Goal: Transaction & Acquisition: Obtain resource

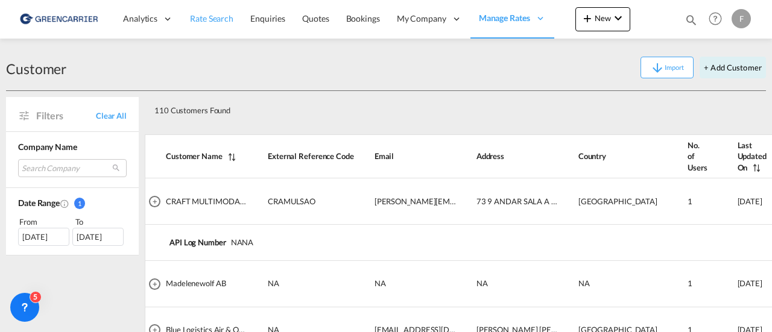
click at [206, 19] on span "Rate Search" at bounding box center [211, 18] width 43 height 10
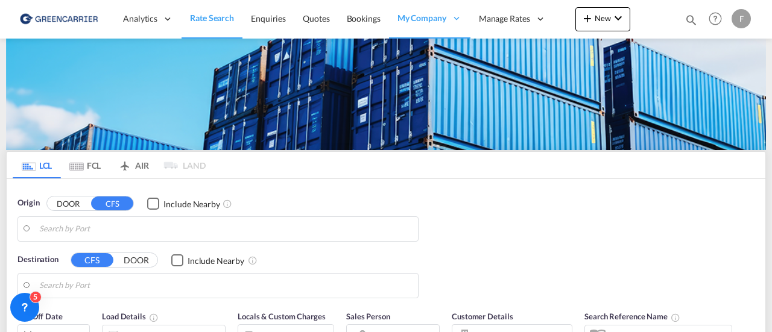
scroll to position [257, 0]
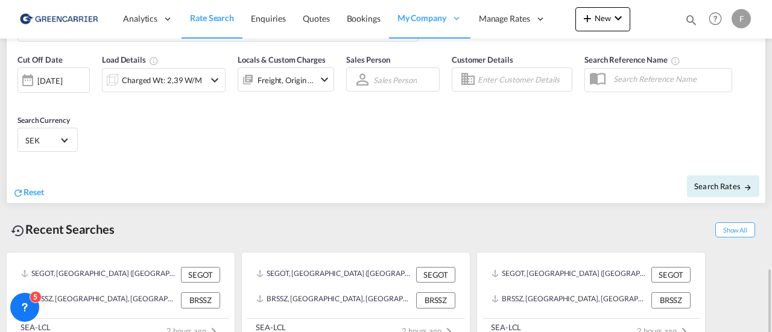
type input "[GEOGRAPHIC_DATA] ([GEOGRAPHIC_DATA]), [GEOGRAPHIC_DATA]"
type input "Santos, BRSSZ"
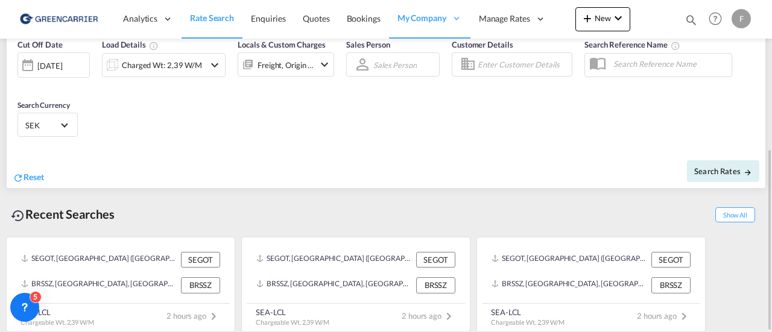
scroll to position [182, 0]
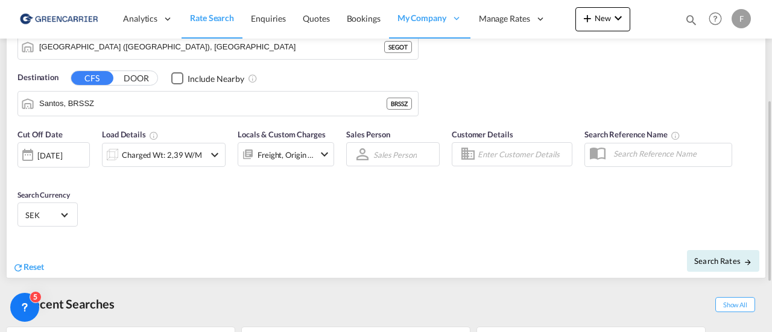
click at [500, 147] on input "Enter Customer Details" at bounding box center [523, 154] width 90 height 18
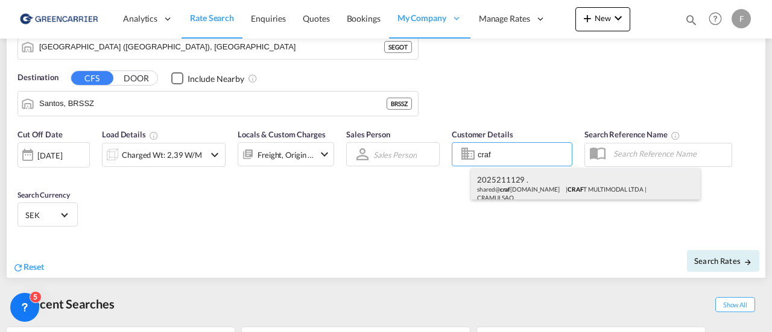
click at [499, 185] on div "2025211129 . shared@ craf [DOMAIN_NAME] | CRAF T MULTIMODAL LTDA | CRAMULSAO" at bounding box center [585, 188] width 229 height 40
type input "CRAFT MULTIMODAL LTDA, 2025211129 ., [EMAIL_ADDRESS][DOMAIN_NAME]"
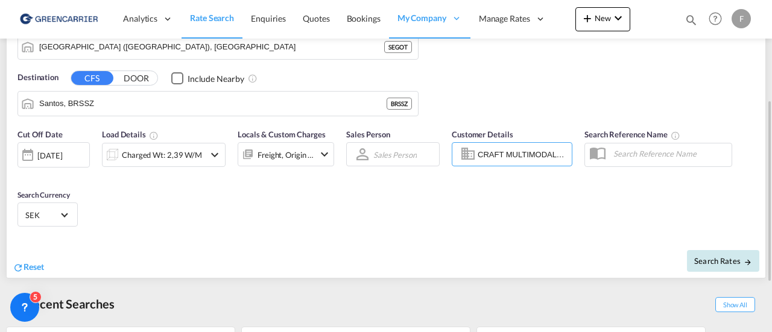
click at [710, 256] on span "Search Rates" at bounding box center [723, 261] width 58 height 10
type input "SEGOT to BRSSZ / [DATE]"
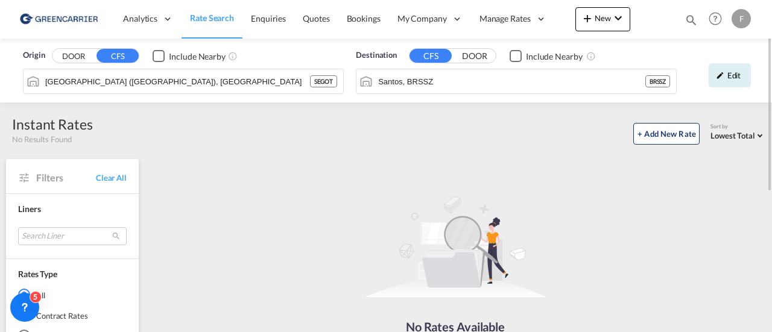
click at [210, 18] on span "Rate Search" at bounding box center [212, 18] width 44 height 10
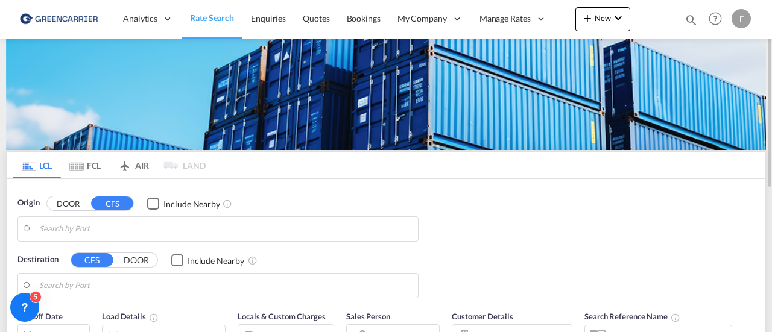
type input "[GEOGRAPHIC_DATA] ([GEOGRAPHIC_DATA]), [GEOGRAPHIC_DATA]"
type input "Santos, BRSSZ"
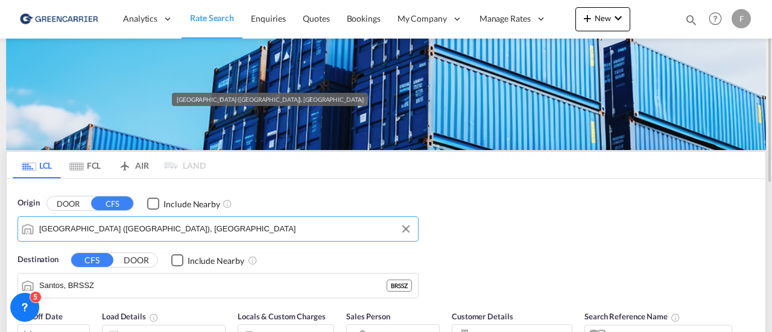
click at [153, 233] on input "[GEOGRAPHIC_DATA] ([GEOGRAPHIC_DATA]), [GEOGRAPHIC_DATA]" at bounding box center [225, 229] width 373 height 18
paste input "uangdong"
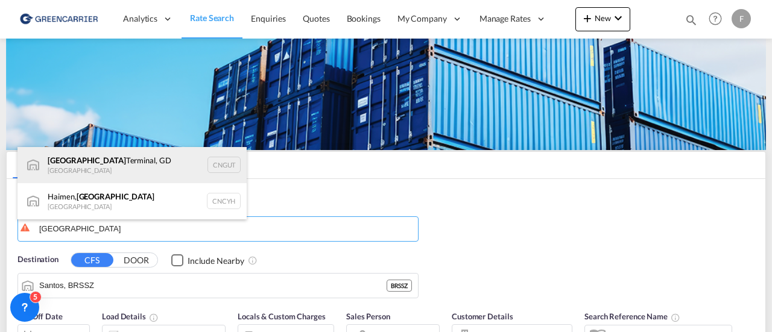
click at [136, 163] on div "[GEOGRAPHIC_DATA], GD [GEOGRAPHIC_DATA] CNGUT" at bounding box center [131, 165] width 229 height 36
type input "[GEOGRAPHIC_DATA], [GEOGRAPHIC_DATA], CNGUT"
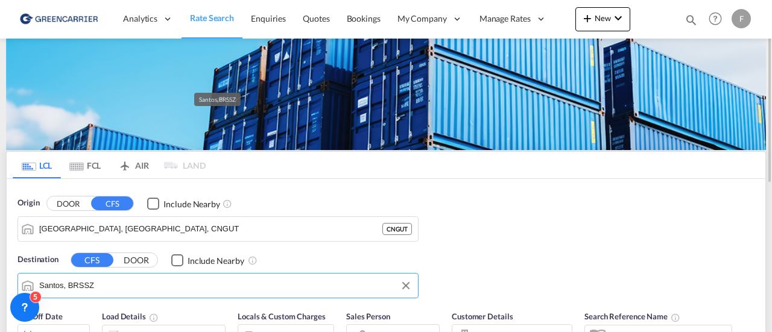
click at [206, 284] on input "Santos, BRSSZ" at bounding box center [225, 286] width 373 height 18
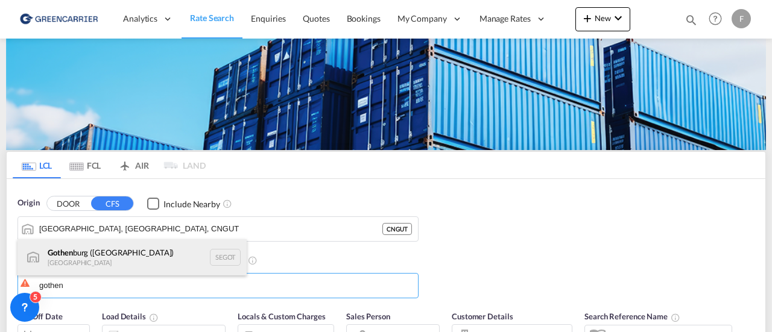
click at [154, 259] on div "Gothen burg ([GEOGRAPHIC_DATA]) [GEOGRAPHIC_DATA] SEGOT" at bounding box center [131, 257] width 229 height 36
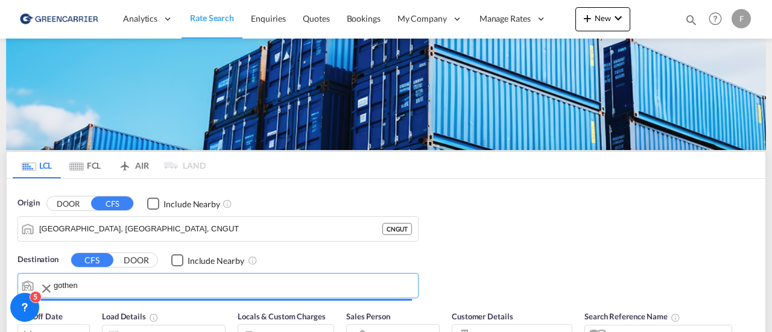
type input "[GEOGRAPHIC_DATA] ([GEOGRAPHIC_DATA]), [GEOGRAPHIC_DATA]"
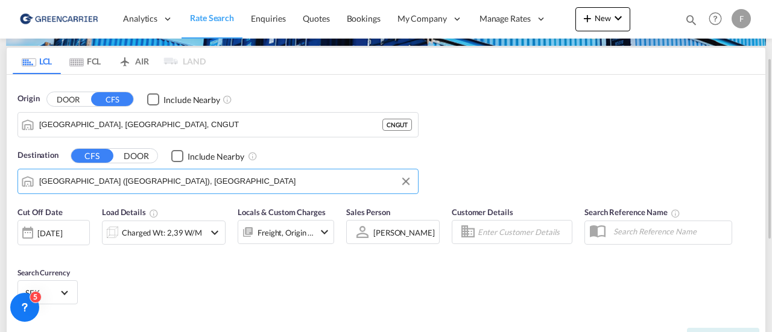
scroll to position [105, 0]
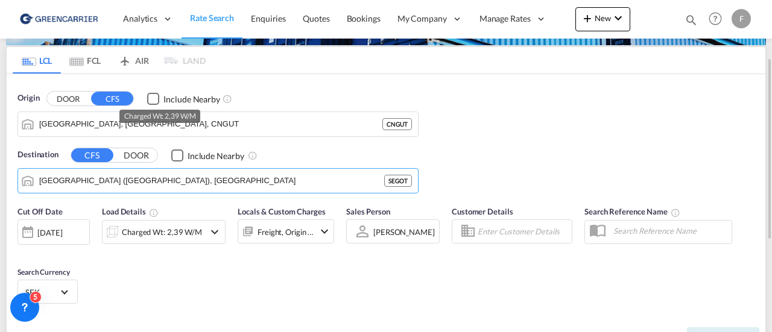
click at [153, 238] on div "Charged Wt: 2,39 W/M" at bounding box center [162, 232] width 80 height 17
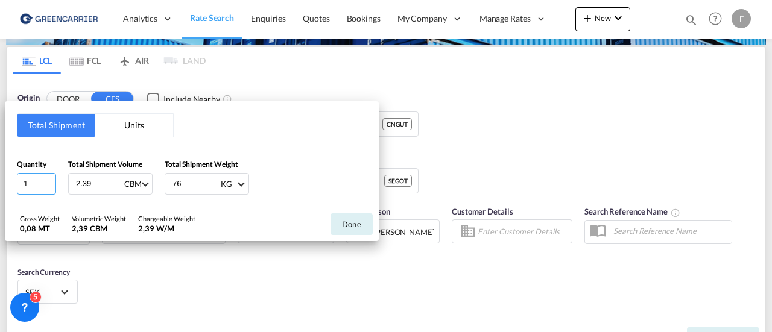
drag, startPoint x: 28, startPoint y: 181, endPoint x: 0, endPoint y: 188, distance: 29.0
click at [0, 188] on div "Total Shipment Units Quantity 1 Total Shipment Volume 2.39 CBM CBM CFT Total Sh…" at bounding box center [386, 166] width 772 height 332
type input "3"
click at [180, 207] on div "Gross Weight 0,08 MT Volumetric Weight 2,39 CBM Chargeable Weight 2,39 W/M" at bounding box center [114, 224] width 188 height 34
drag, startPoint x: 185, startPoint y: 177, endPoint x: 128, endPoint y: 177, distance: 57.3
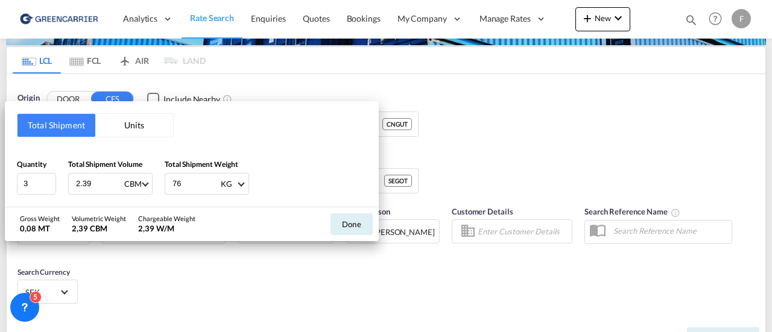
click at [128, 177] on div "Quantity 3 Total Shipment Volume 2.39 CBM CBM CFT Total Shipment Weight 76 KG K…" at bounding box center [192, 177] width 350 height 36
type input "822"
click at [99, 181] on input "2.39" at bounding box center [99, 184] width 48 height 20
drag, startPoint x: 97, startPoint y: 183, endPoint x: 0, endPoint y: 165, distance: 98.9
click at [0, 165] on div "Total Shipment Units Quantity 3 Total Shipment Volume 2.39 CBM CBM CFT Total Sh…" at bounding box center [386, 166] width 772 height 332
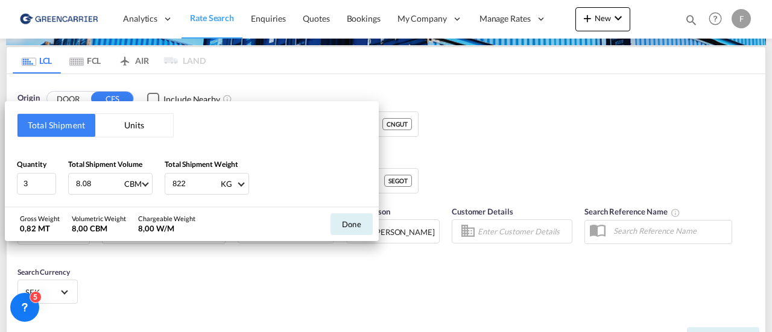
type input "8.08"
click at [355, 219] on button "Done" at bounding box center [351, 224] width 42 height 22
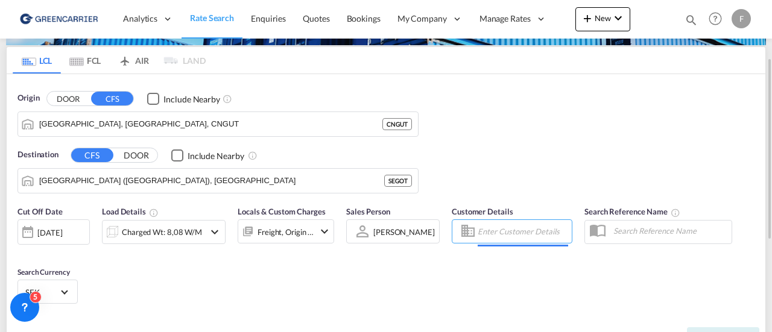
click at [499, 229] on input "Enter Customer Details" at bounding box center [523, 231] width 90 height 18
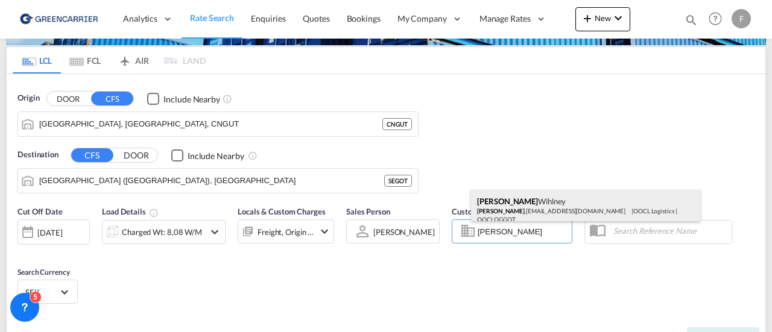
click at [529, 210] on div "[PERSON_NAME] [PERSON_NAME] .[EMAIL_ADDRESS][DOMAIN_NAME] | OOCL Logistics | OO…" at bounding box center [585, 210] width 229 height 40
type input "OOCL Logistics, [PERSON_NAME], [PERSON_NAME][EMAIL_ADDRESS][DOMAIN_NAME]"
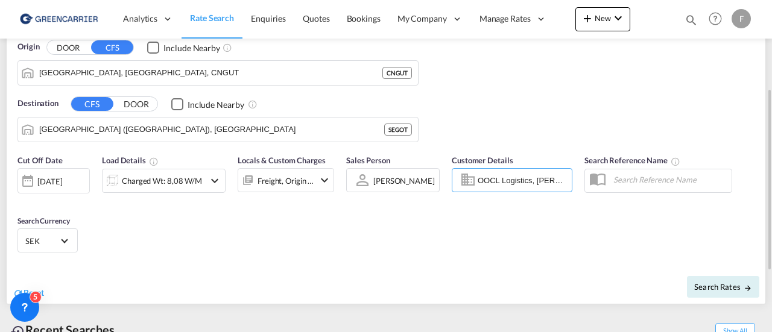
scroll to position [160, 0]
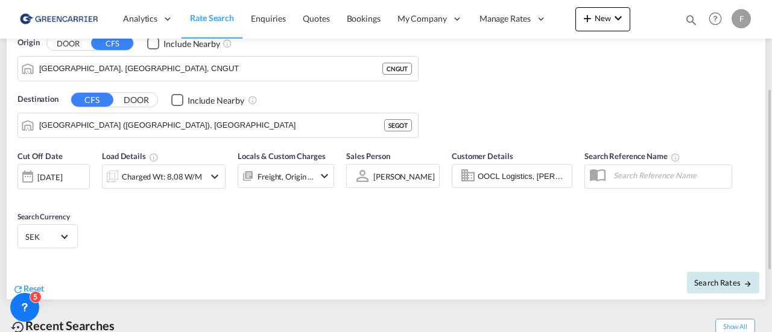
click at [721, 282] on span "Search Rates" at bounding box center [723, 283] width 58 height 10
type input "CNGUT to SEGOT / [DATE]"
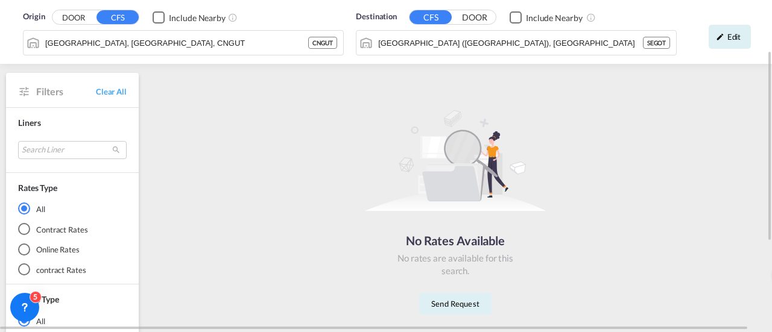
scroll to position [87, 0]
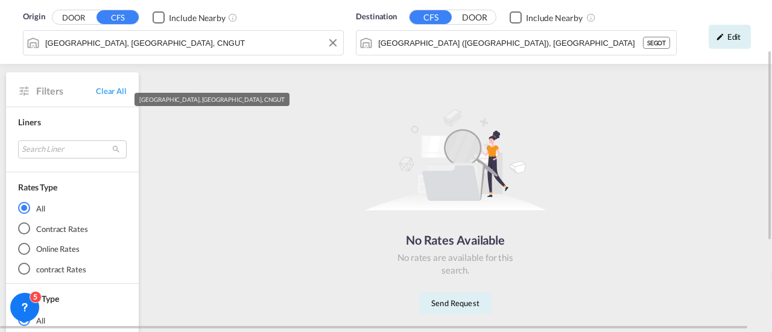
click at [202, 37] on div "Origin DOOR CFS Include Nearby [GEOGRAPHIC_DATA], [GEOGRAPHIC_DATA], CNGUT Dest…" at bounding box center [386, 32] width 772 height 64
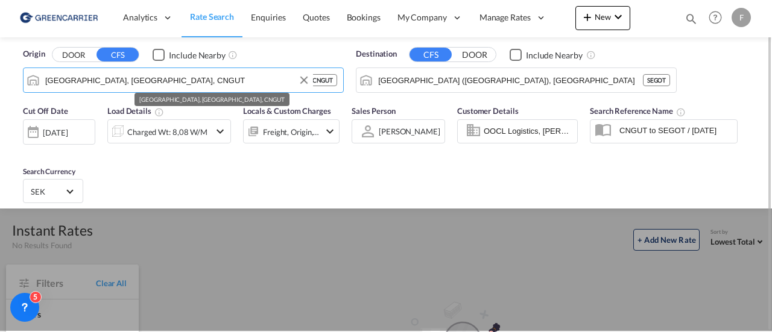
scroll to position [0, 0]
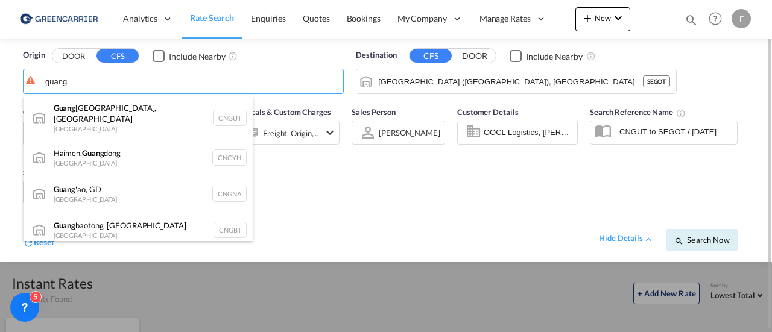
click at [171, 155] on div "Haimen, [PERSON_NAME] China CNCYH" at bounding box center [138, 157] width 229 height 36
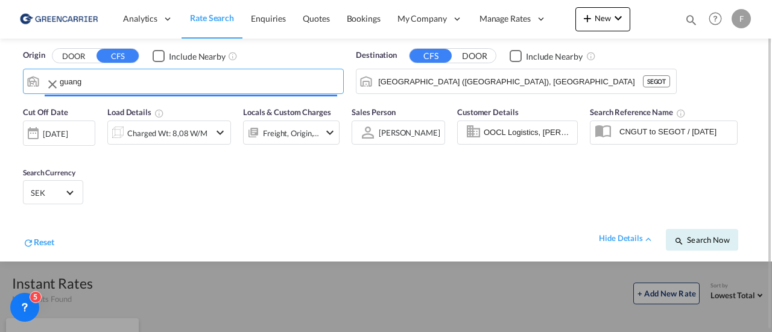
type input "Haimen, [GEOGRAPHIC_DATA], CNCYH"
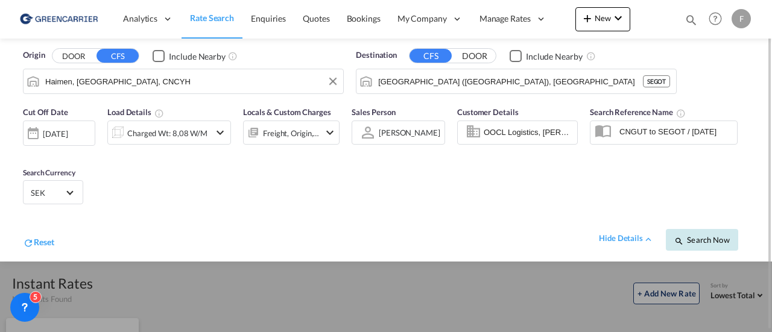
click at [704, 233] on button "Search Now" at bounding box center [702, 240] width 72 height 22
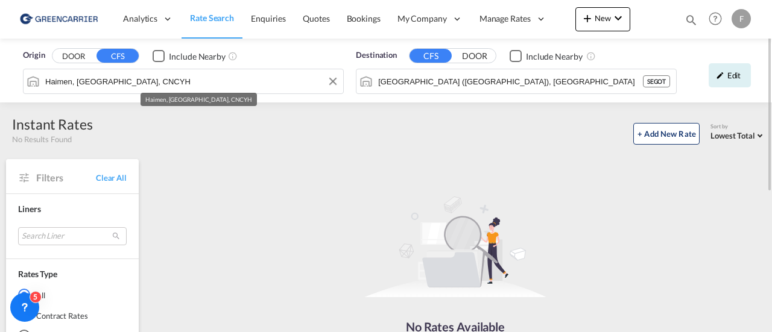
click at [140, 79] on div "Origin DOOR CFS Include Nearby [GEOGRAPHIC_DATA], [GEOGRAPHIC_DATA], CNCYH Dest…" at bounding box center [386, 71] width 772 height 64
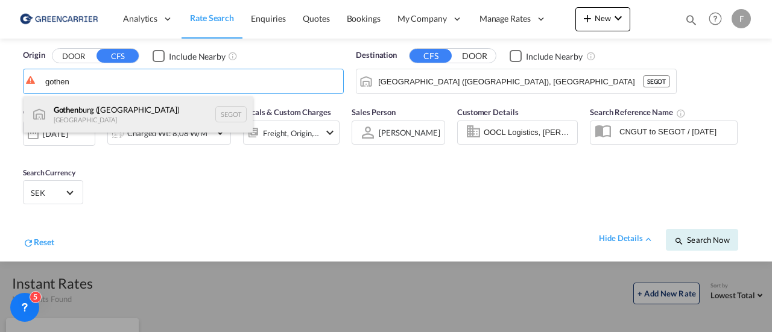
click at [144, 115] on div "Gothen burg ([GEOGRAPHIC_DATA]) [GEOGRAPHIC_DATA] SEGOT" at bounding box center [138, 114] width 229 height 36
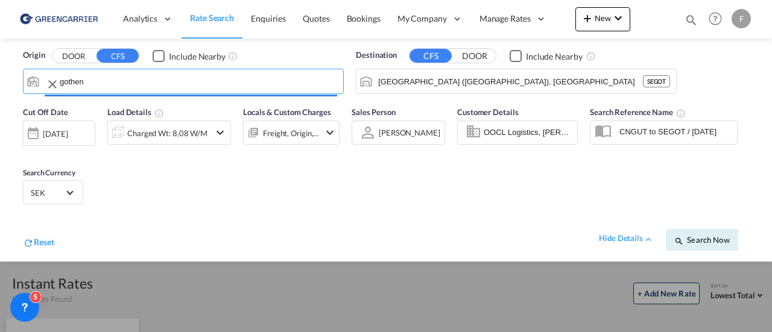
type input "[GEOGRAPHIC_DATA] ([GEOGRAPHIC_DATA]), [GEOGRAPHIC_DATA]"
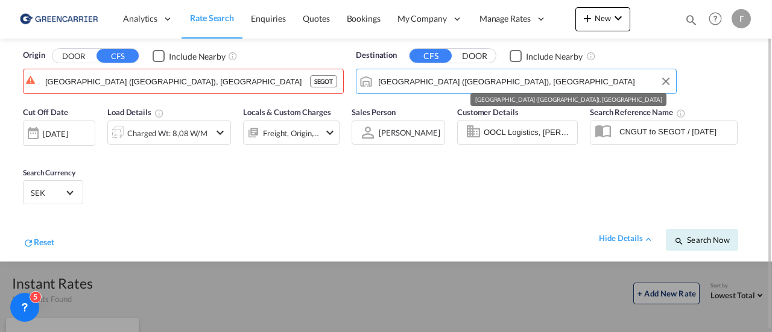
click at [496, 81] on input "[GEOGRAPHIC_DATA] ([GEOGRAPHIC_DATA]), [GEOGRAPHIC_DATA]" at bounding box center [524, 81] width 292 height 18
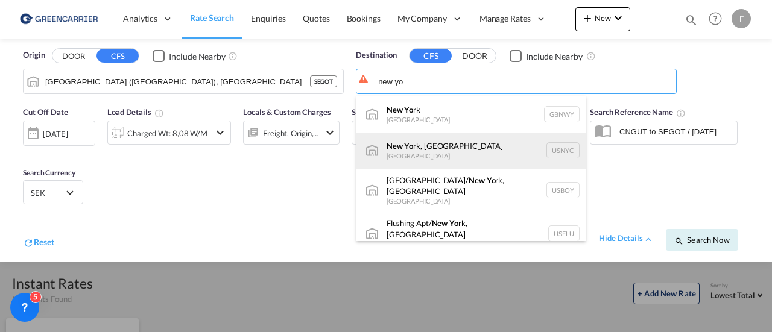
click at [455, 141] on div "New Yo rk, [GEOGRAPHIC_DATA] [GEOGRAPHIC_DATA] USNYC" at bounding box center [470, 151] width 229 height 36
type input "[US_STATE], [GEOGRAPHIC_DATA], USNYC"
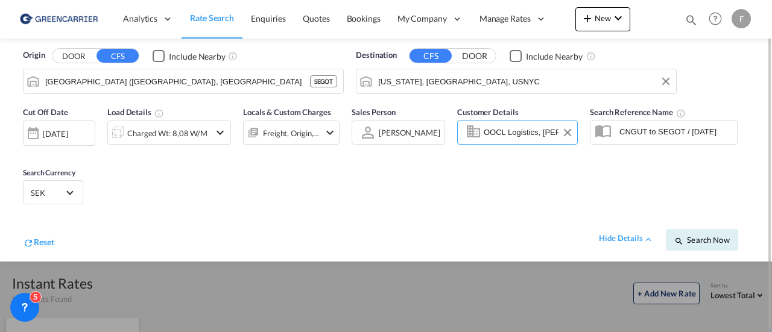
click at [523, 136] on input "OOCL Logistics, [PERSON_NAME], [PERSON_NAME][EMAIL_ADDRESS][DOMAIN_NAME]" at bounding box center [529, 133] width 90 height 18
click at [567, 134] on button "Clear Input" at bounding box center [567, 133] width 18 height 18
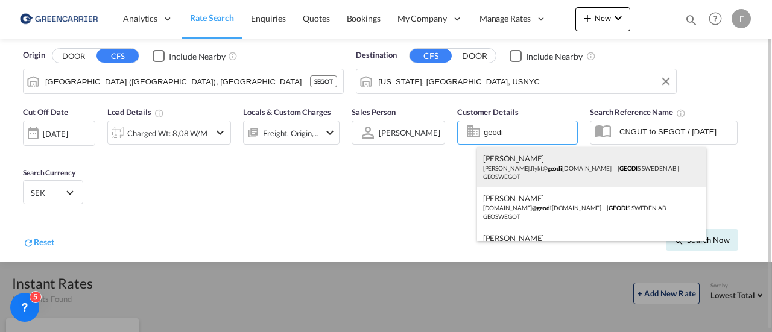
click at [529, 169] on div "[PERSON_NAME] [PERSON_NAME].flykt@ geodi [DOMAIN_NAME] | GEODI S SWEDEN AB | GE…" at bounding box center [591, 167] width 229 height 40
type input "GEODIS SWEDEN AB, [PERSON_NAME], [PERSON_NAME][EMAIL_ADDRESS][DOMAIN_NAME]"
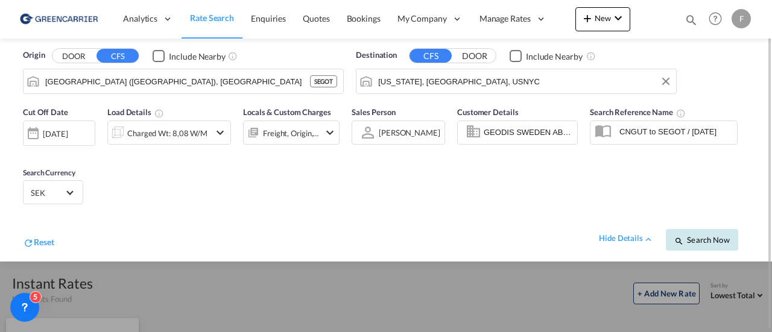
click at [711, 238] on span "Search Now" at bounding box center [701, 240] width 55 height 10
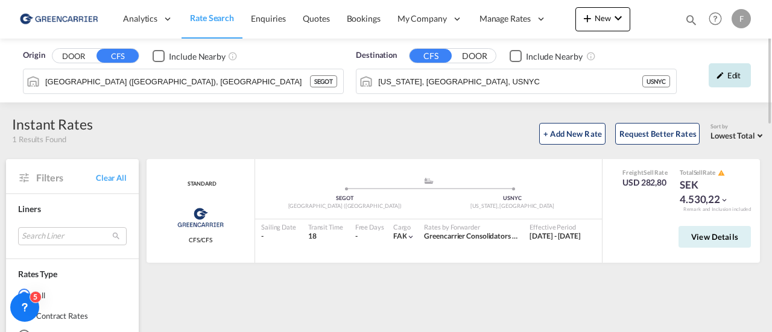
click at [734, 75] on div "Edit" at bounding box center [729, 75] width 42 height 24
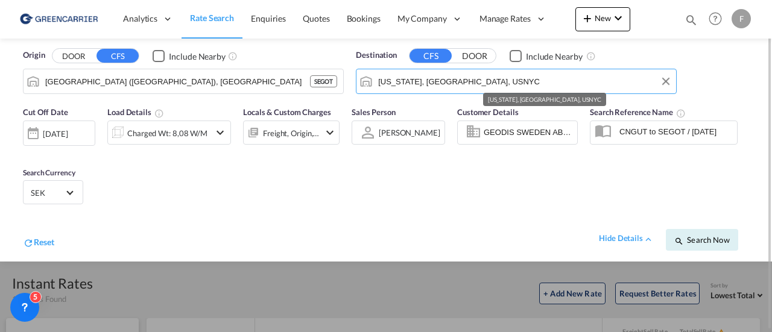
click at [511, 83] on input "[US_STATE], [GEOGRAPHIC_DATA], USNYC" at bounding box center [524, 81] width 292 height 18
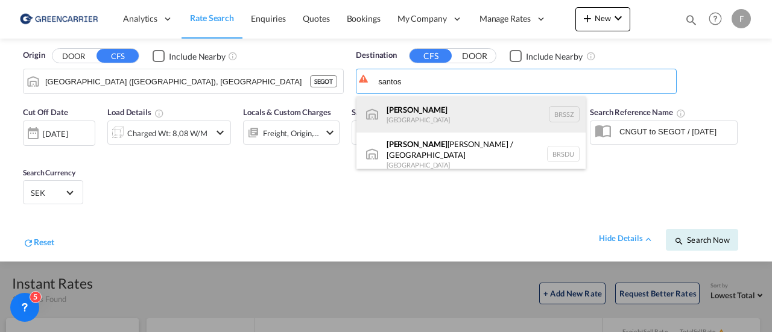
click at [452, 113] on div "[PERSON_NAME] [GEOGRAPHIC_DATA] BRSSZ" at bounding box center [470, 114] width 229 height 36
type input "Santos, BRSSZ"
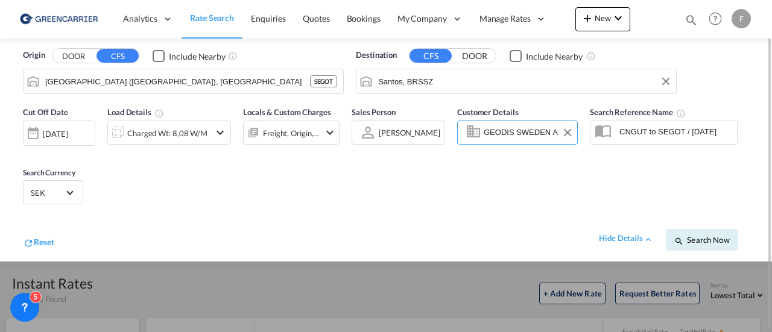
click at [528, 133] on input "GEODIS SWEDEN AB, [PERSON_NAME], [PERSON_NAME][EMAIL_ADDRESS][DOMAIN_NAME]" at bounding box center [529, 133] width 90 height 18
click at [567, 131] on button "Clear Input" at bounding box center [567, 133] width 18 height 18
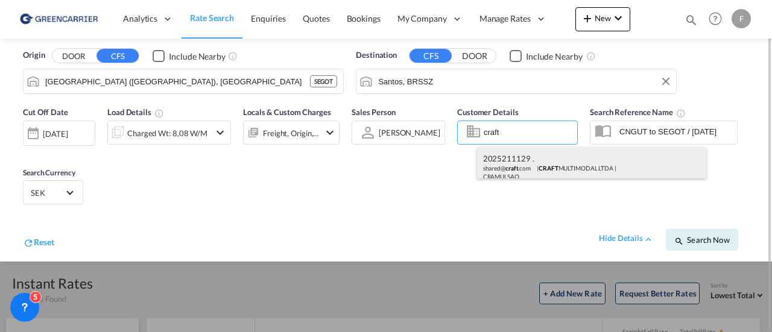
click at [505, 172] on div "2025211129 . shared@ craft .com | CRAFT MULTIMODAL LTDA | CRAMULSAO" at bounding box center [591, 167] width 229 height 40
type input "CRAFT MULTIMODAL LTDA, 2025211129 ., [EMAIL_ADDRESS][DOMAIN_NAME]"
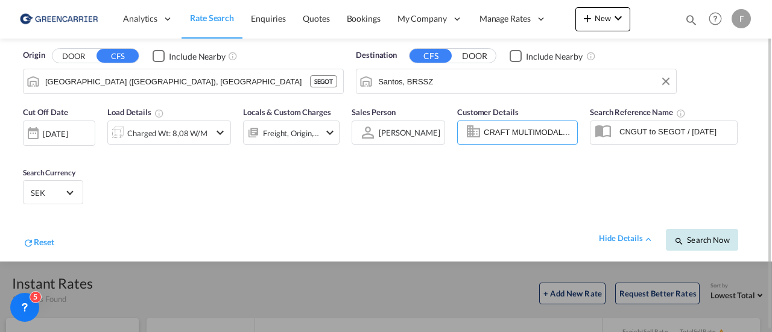
click at [690, 239] on span "Search Now" at bounding box center [701, 240] width 55 height 10
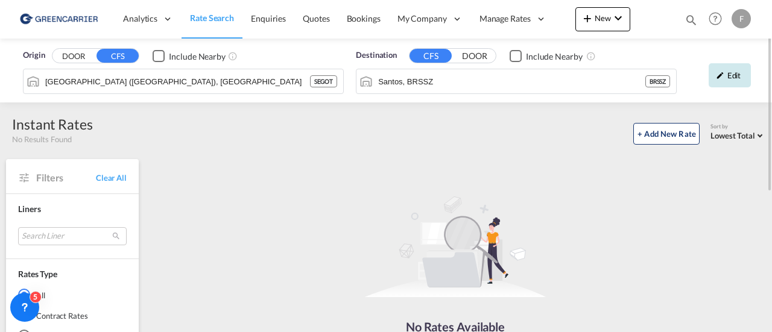
click at [720, 73] on md-icon "icon-pencil" at bounding box center [720, 75] width 8 height 8
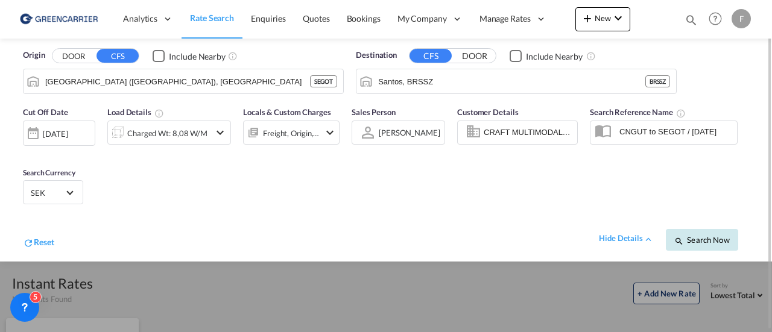
click at [692, 244] on span "Search Now" at bounding box center [701, 240] width 55 height 10
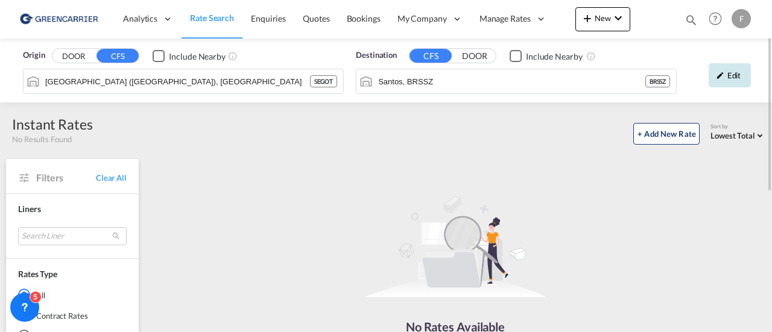
click at [734, 81] on div "Edit" at bounding box center [729, 75] width 42 height 24
